Goal: Navigation & Orientation: Understand site structure

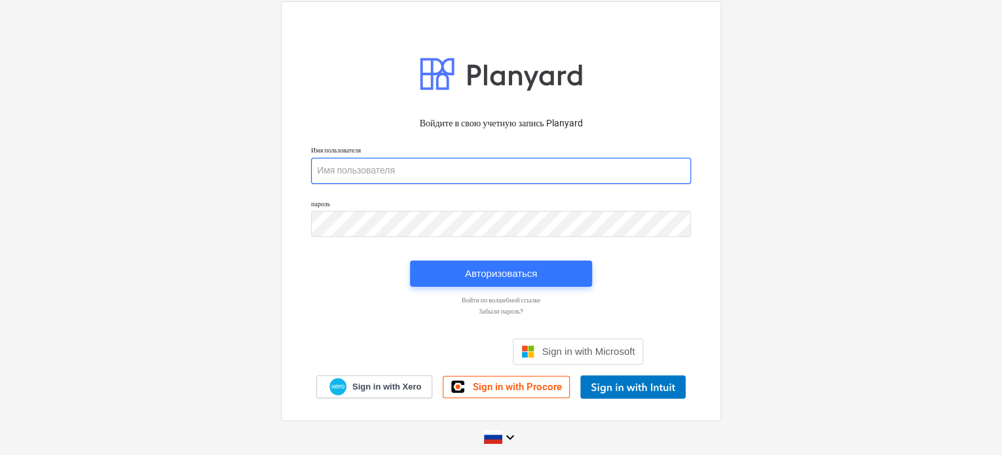
click at [485, 173] on input "email" at bounding box center [501, 171] width 380 height 26
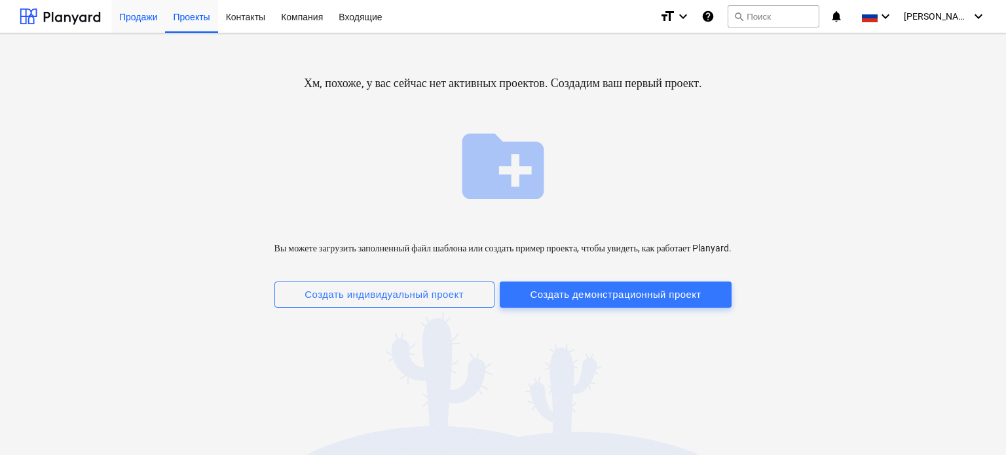
click at [121, 24] on div "Продажи" at bounding box center [138, 15] width 54 height 33
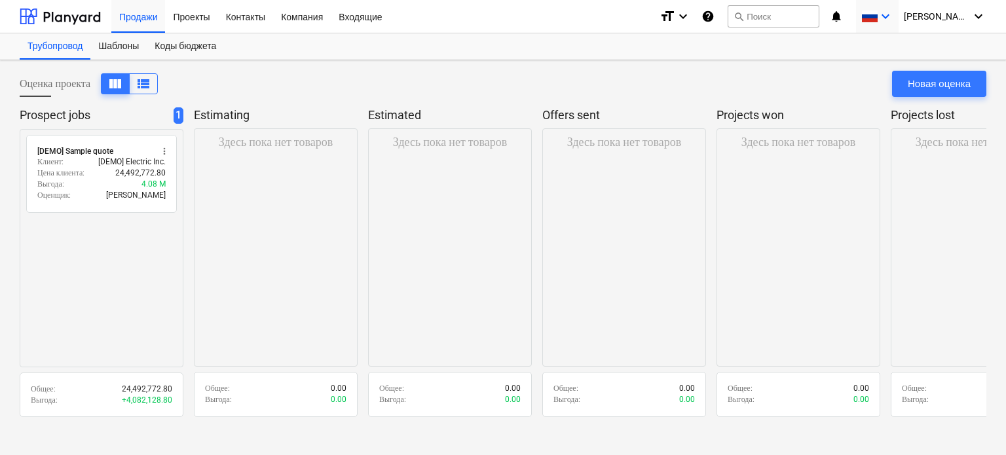
click at [878, 15] on span at bounding box center [870, 16] width 16 height 12
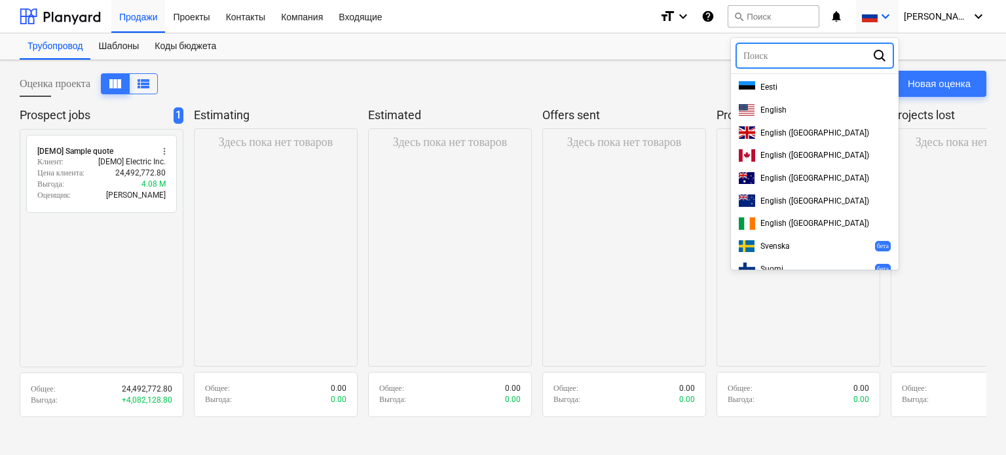
scroll to position [354, 0]
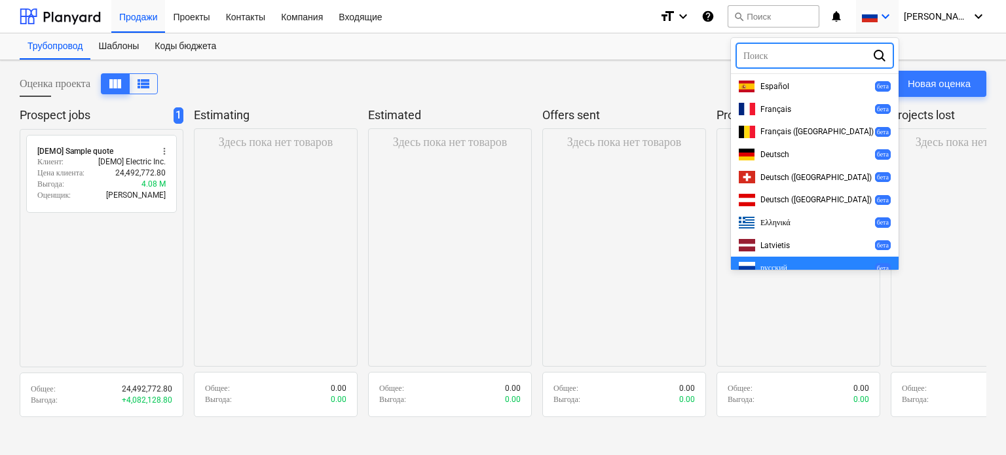
click at [531, 81] on div at bounding box center [503, 227] width 1006 height 455
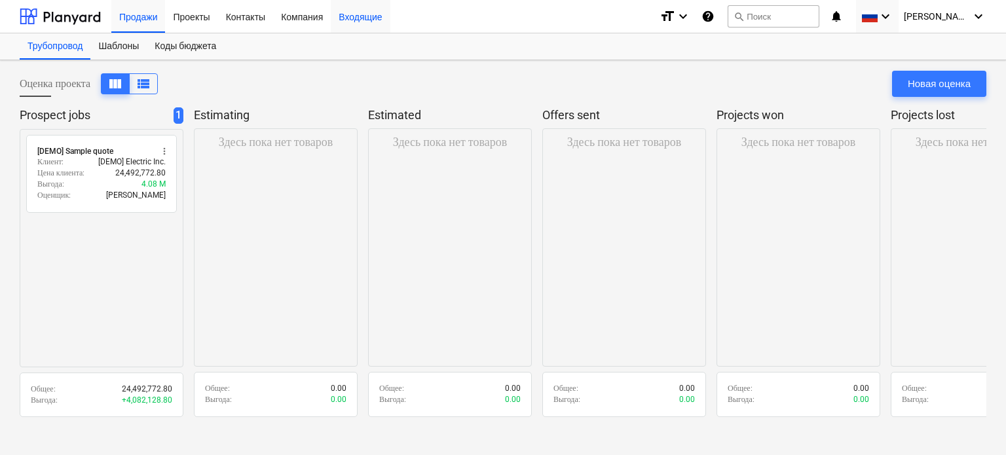
click at [354, 18] on div "Входящие" at bounding box center [360, 15] width 59 height 33
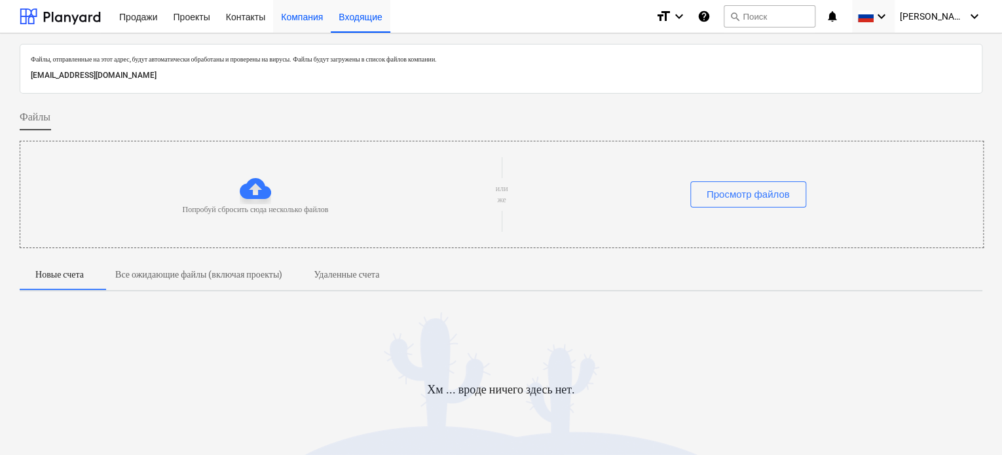
click at [294, 18] on div "Компания" at bounding box center [302, 15] width 58 height 33
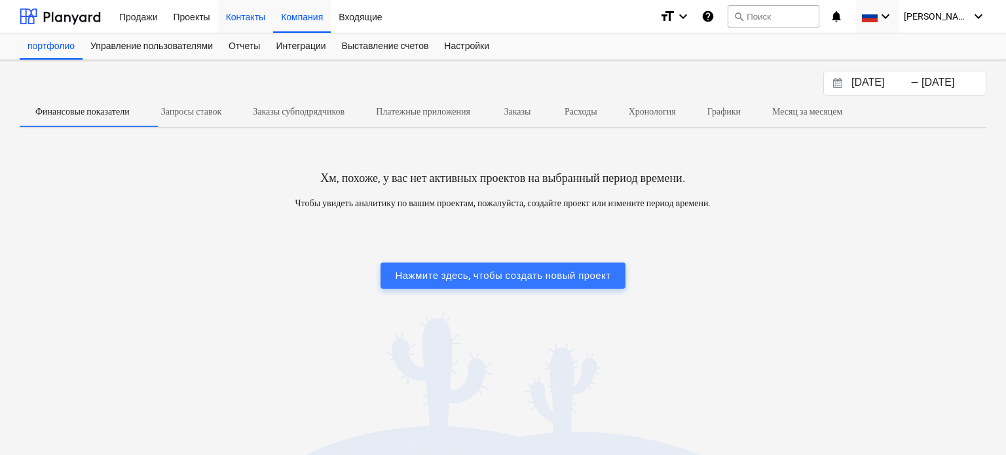
click at [222, 25] on div "Контакты" at bounding box center [245, 15] width 55 height 33
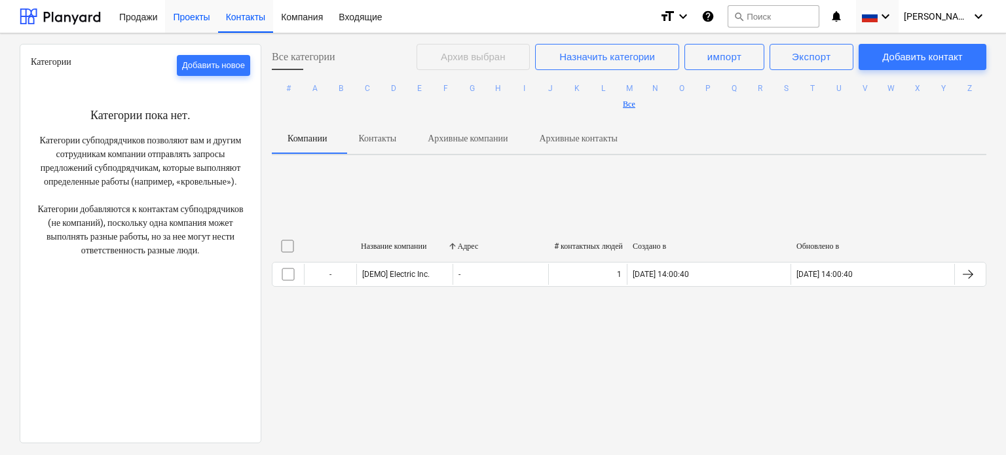
click at [193, 16] on div "Проекты" at bounding box center [191, 15] width 52 height 33
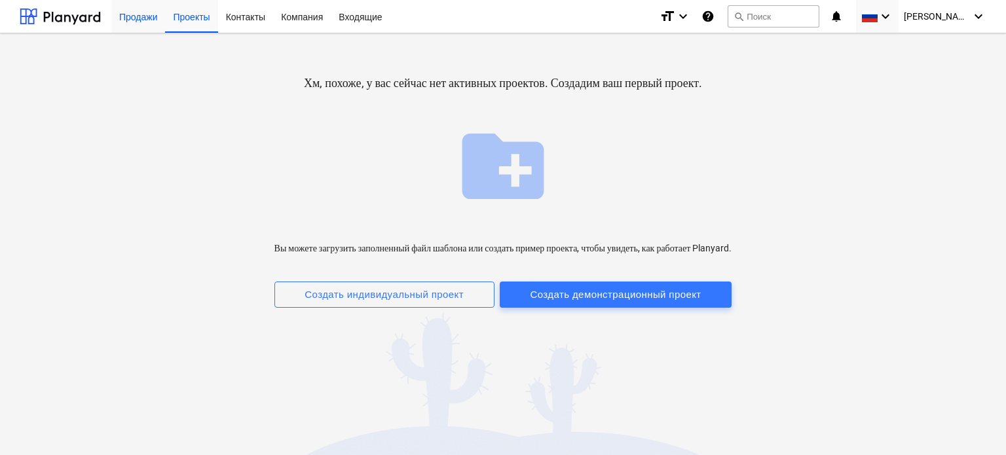
click at [153, 13] on div "Продажи" at bounding box center [138, 15] width 54 height 33
click at [142, 18] on div "Продажи" at bounding box center [138, 15] width 54 height 33
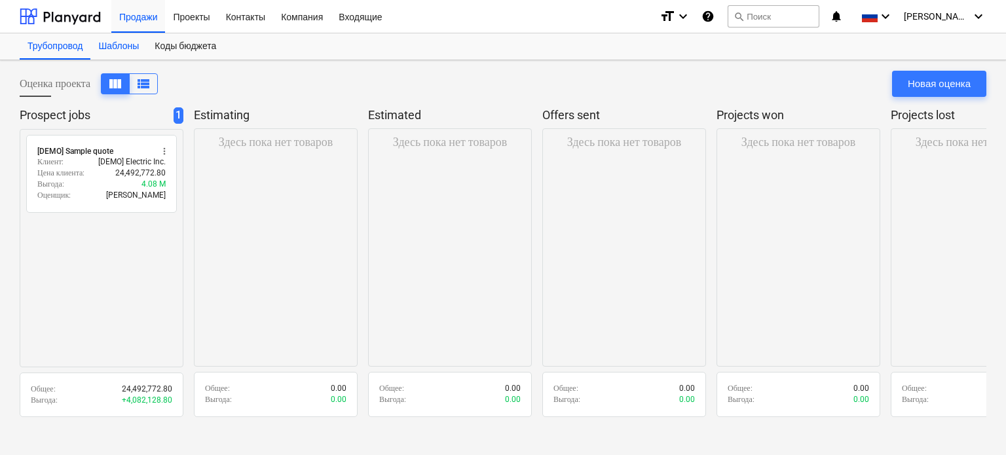
click at [123, 47] on div "Шаблоны" at bounding box center [118, 46] width 56 height 26
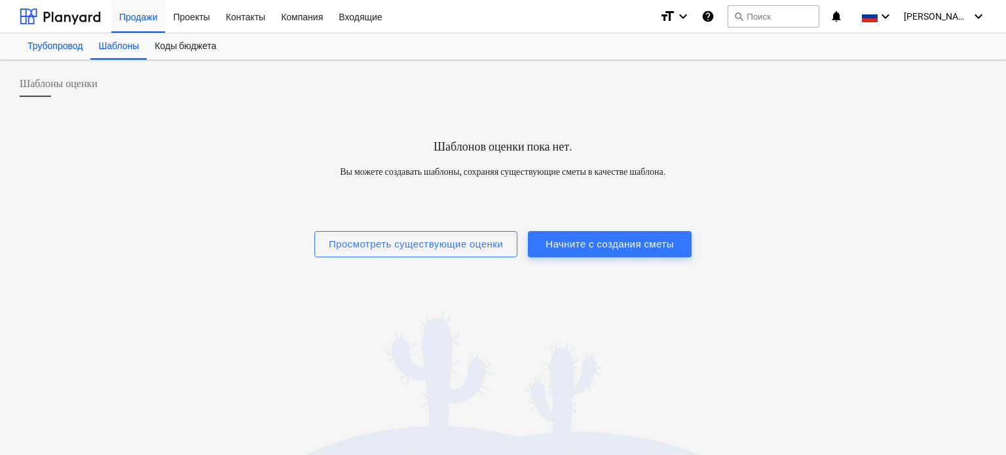
click at [84, 50] on div "Трубопровод" at bounding box center [55, 46] width 71 height 26
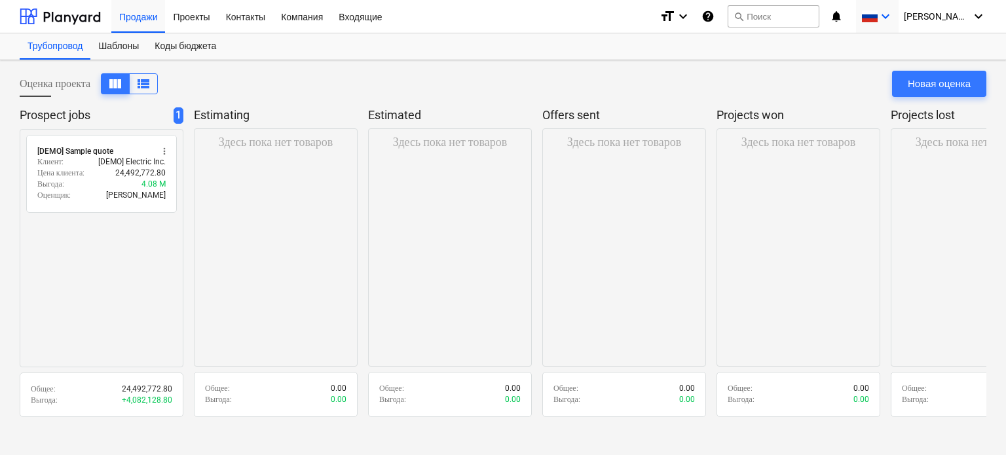
click at [894, 18] on icon "keyboard_arrow_down" at bounding box center [886, 17] width 16 height 16
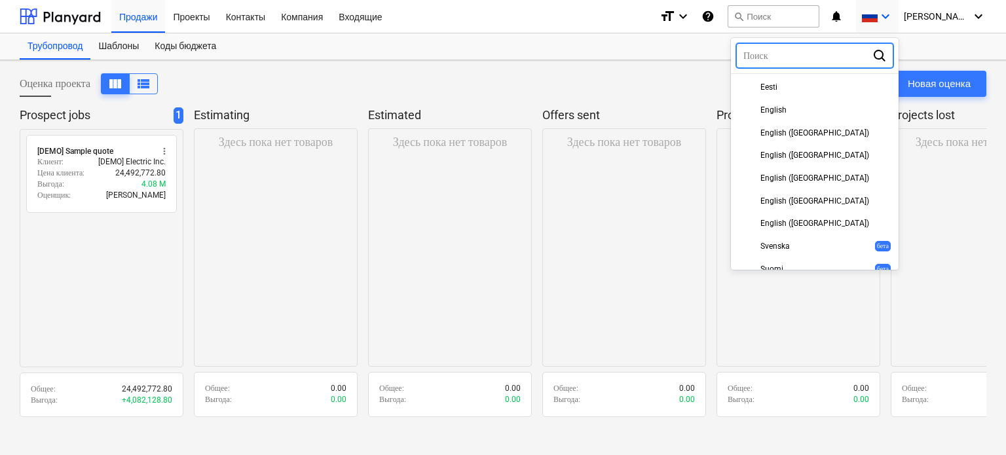
scroll to position [354, 0]
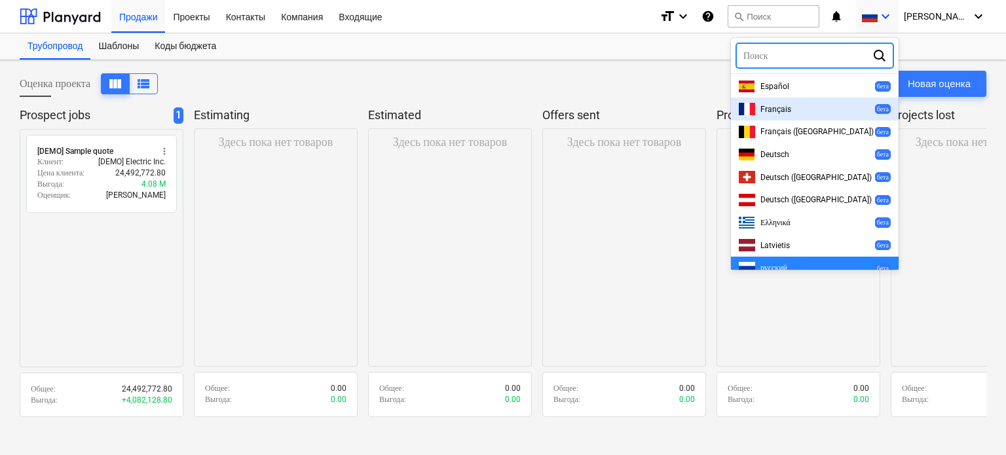
click at [821, 98] on div "Français бета" at bounding box center [815, 109] width 168 height 23
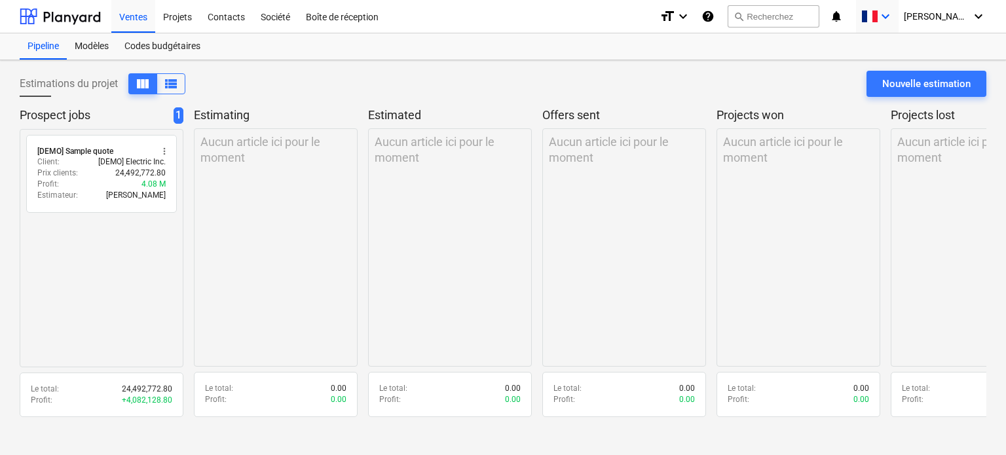
click at [894, 22] on icon "keyboard_arrow_down" at bounding box center [886, 17] width 16 height 16
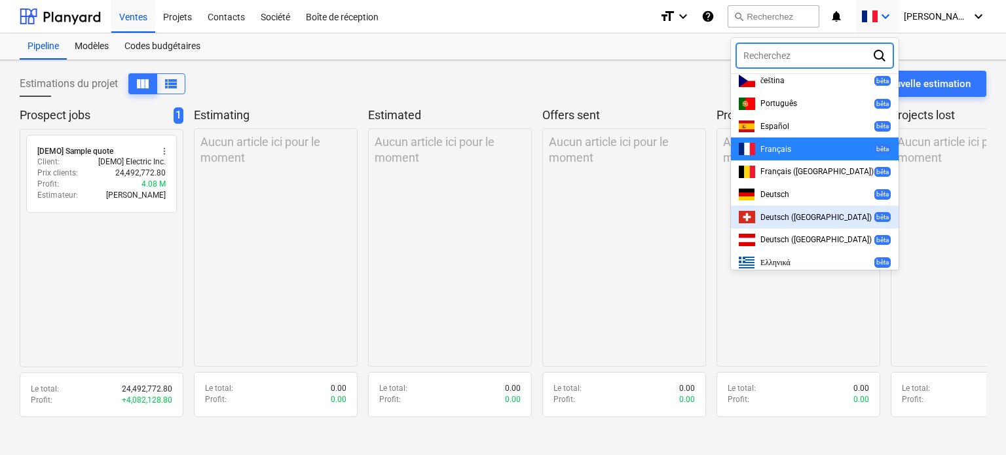
scroll to position [328, 0]
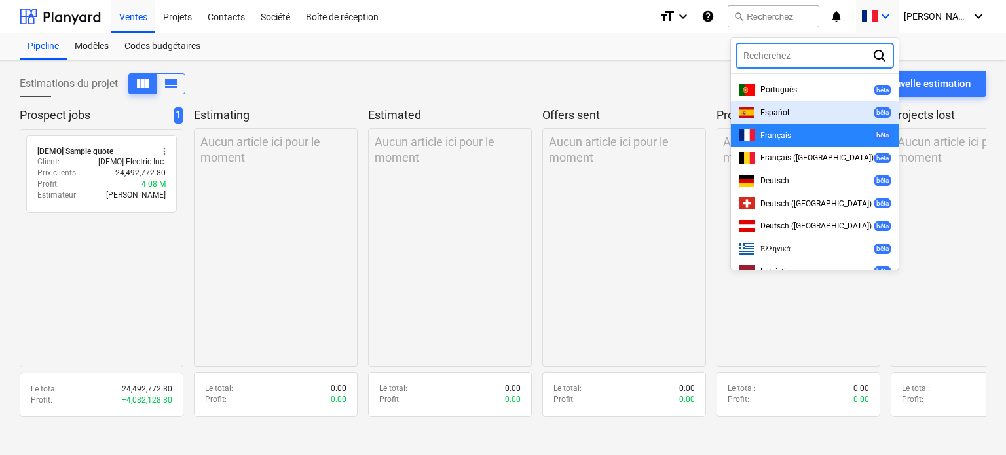
click at [789, 108] on span "Español" at bounding box center [775, 112] width 29 height 9
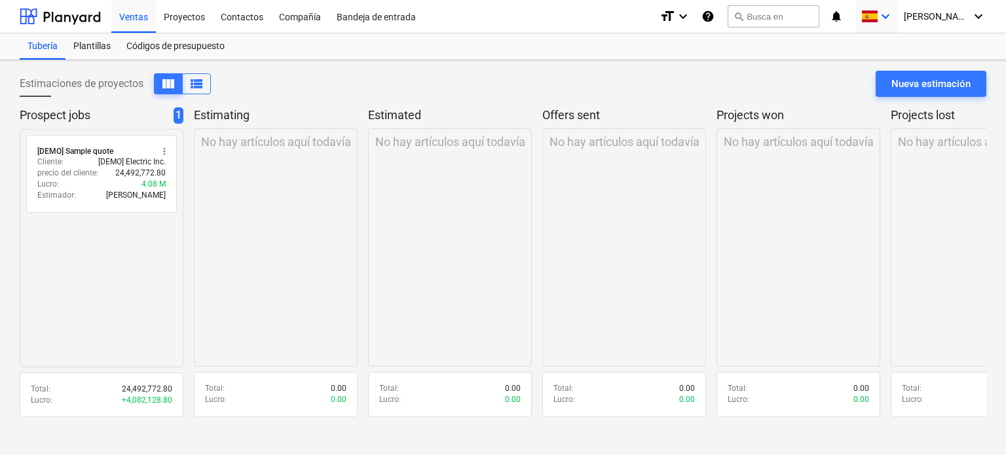
click at [894, 24] on div "keyboard_arrow_down" at bounding box center [878, 16] width 32 height 33
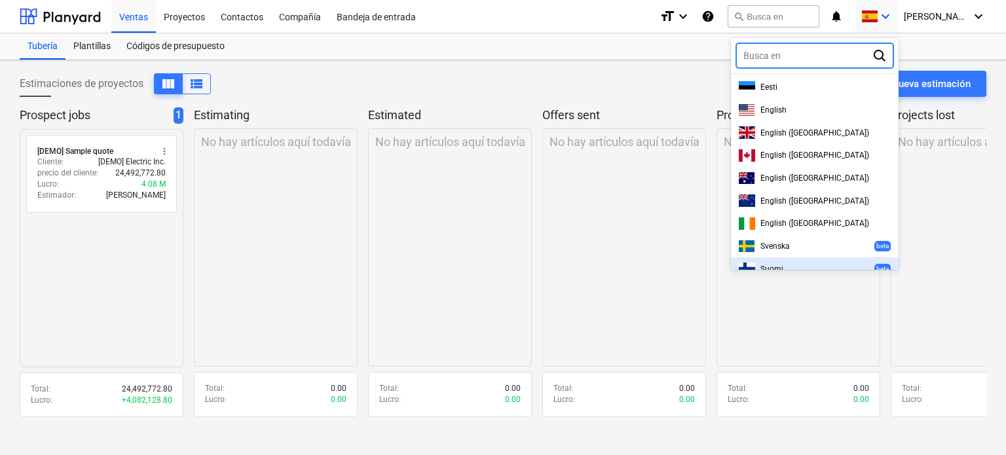
scroll to position [0, 0]
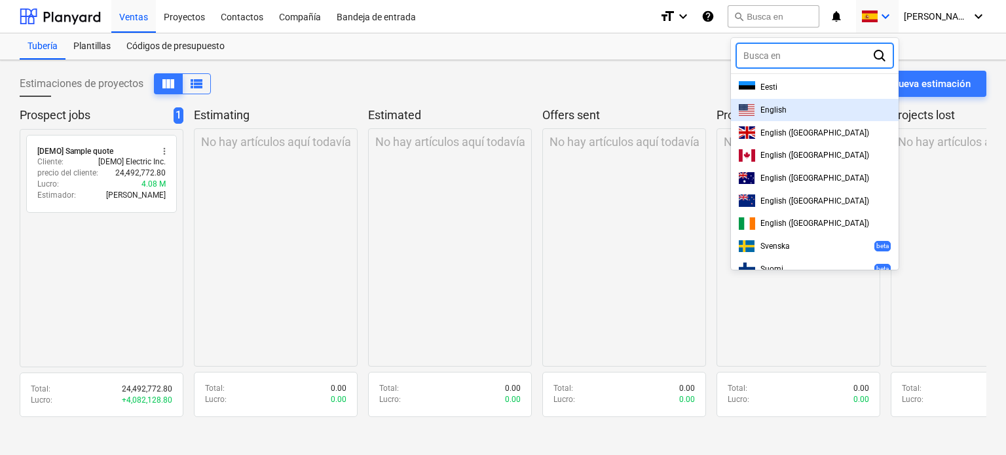
click at [846, 117] on div "English" at bounding box center [815, 110] width 168 height 23
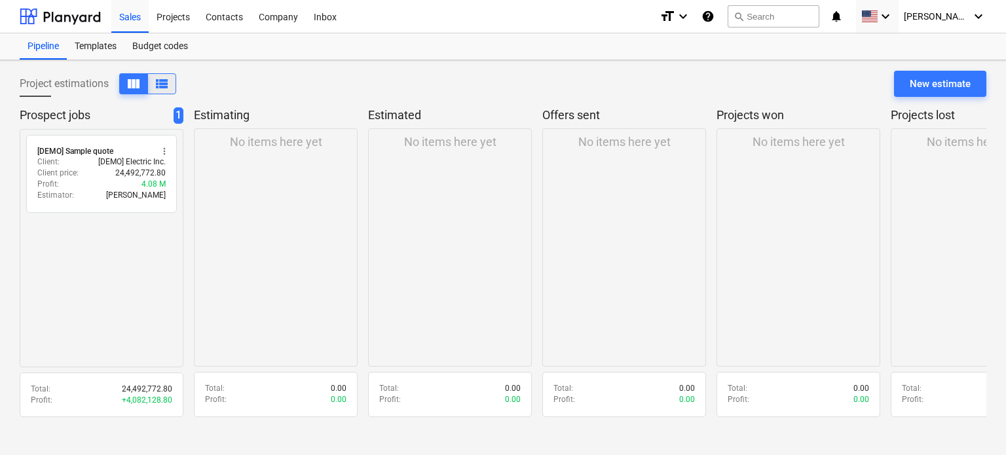
click at [164, 83] on span "view_list" at bounding box center [162, 84] width 16 height 16
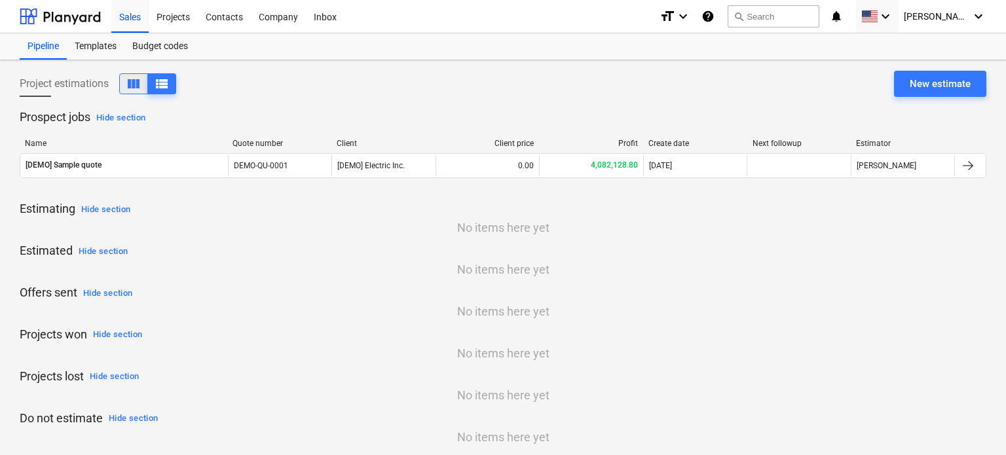
click at [139, 86] on span "view_column" at bounding box center [134, 84] width 16 height 16
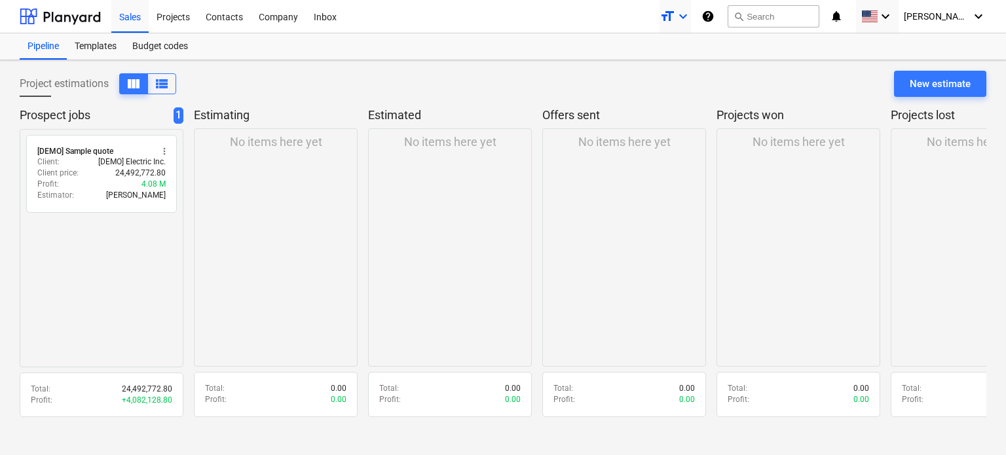
click at [675, 16] on icon "format_size" at bounding box center [668, 17] width 16 height 16
click at [760, 16] on div at bounding box center [503, 227] width 1006 height 455
click at [786, 13] on button "search Search" at bounding box center [774, 16] width 92 height 22
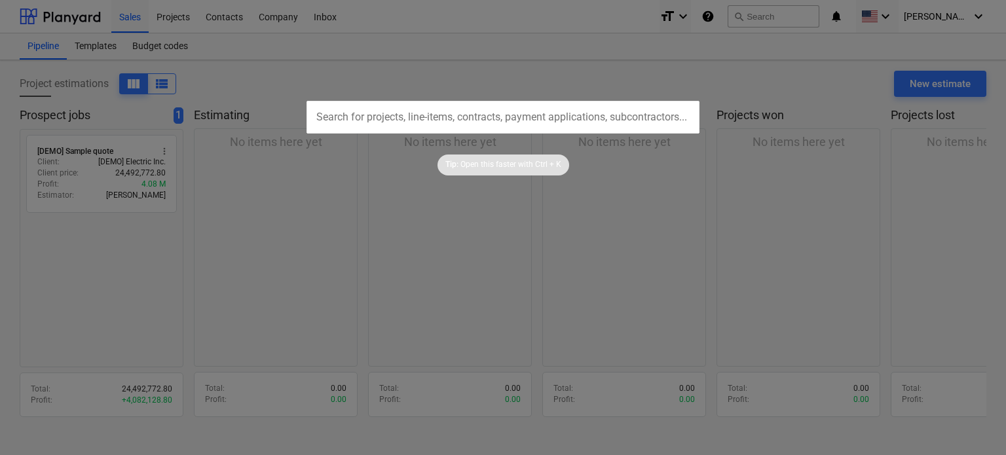
drag, startPoint x: 673, startPoint y: 67, endPoint x: 660, endPoint y: 69, distance: 12.5
click at [668, 70] on div at bounding box center [503, 227] width 1006 height 455
